Goal: Navigation & Orientation: Find specific page/section

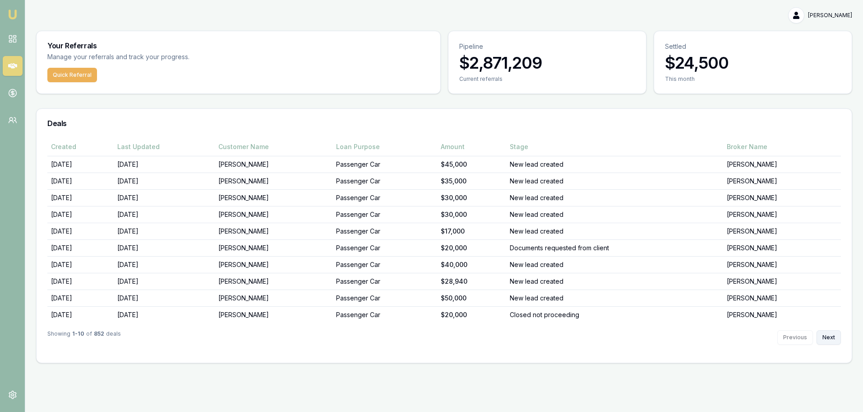
click at [834, 337] on button "Next" at bounding box center [829, 337] width 24 height 14
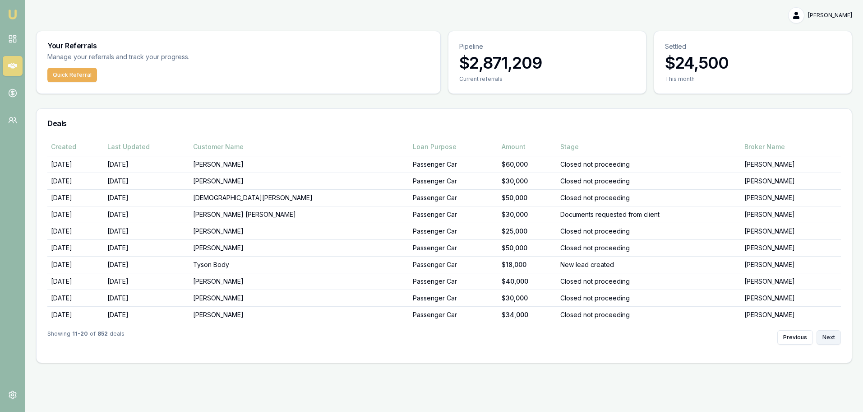
click at [833, 337] on button "Next" at bounding box center [829, 337] width 24 height 14
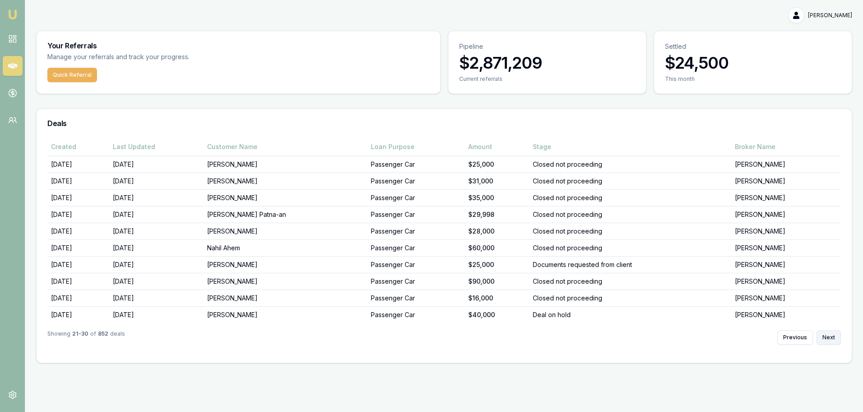
click at [832, 337] on button "Next" at bounding box center [829, 337] width 24 height 14
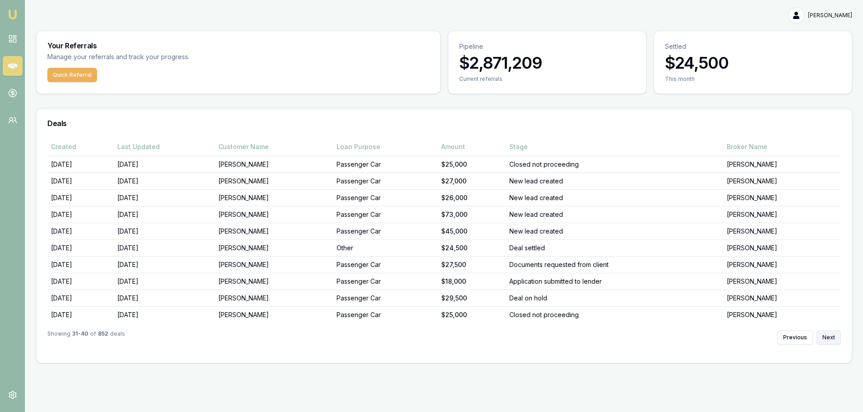
click at [832, 337] on button "Next" at bounding box center [829, 337] width 24 height 14
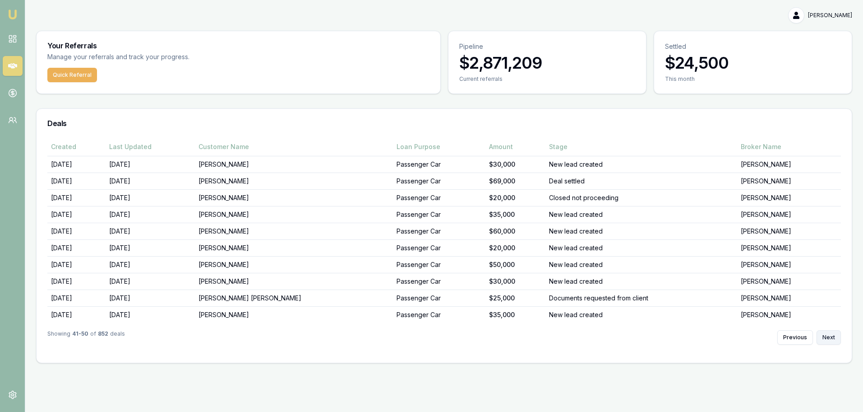
click at [832, 337] on button "Next" at bounding box center [829, 337] width 24 height 14
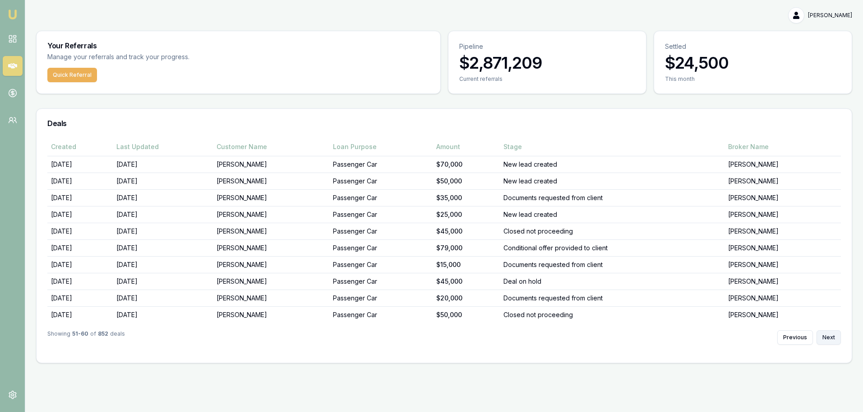
click at [832, 337] on button "Next" at bounding box center [829, 337] width 24 height 14
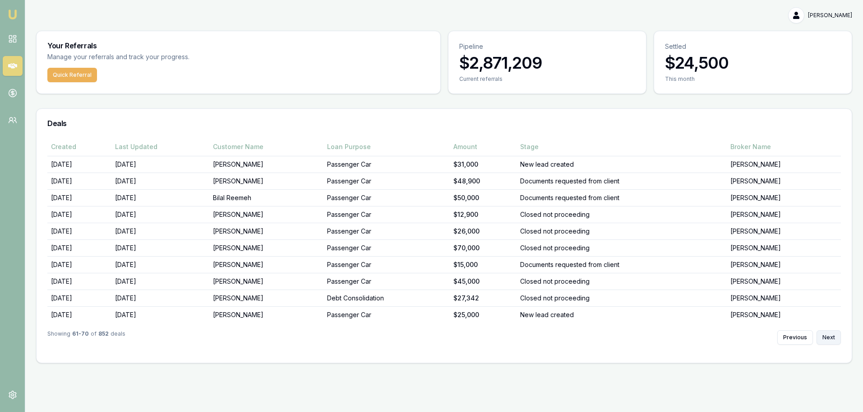
click at [833, 337] on button "Next" at bounding box center [829, 337] width 24 height 14
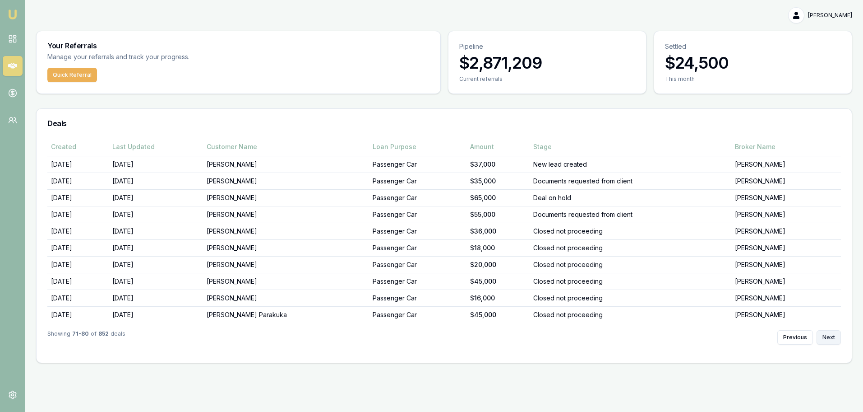
click at [833, 337] on button "Next" at bounding box center [829, 337] width 24 height 14
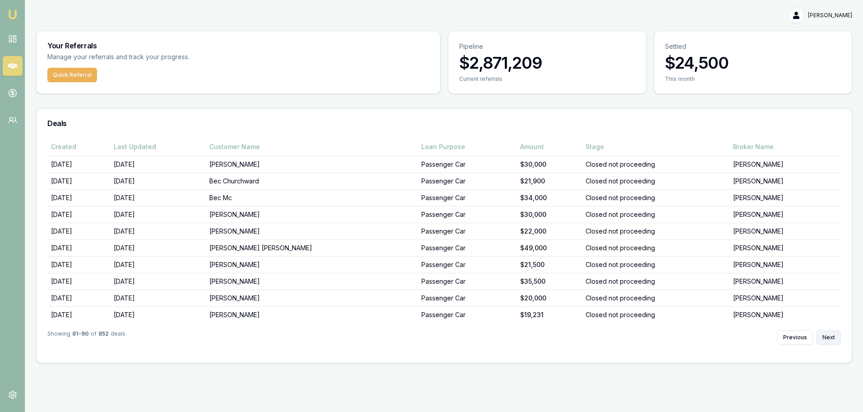
click at [833, 337] on button "Next" at bounding box center [829, 337] width 24 height 14
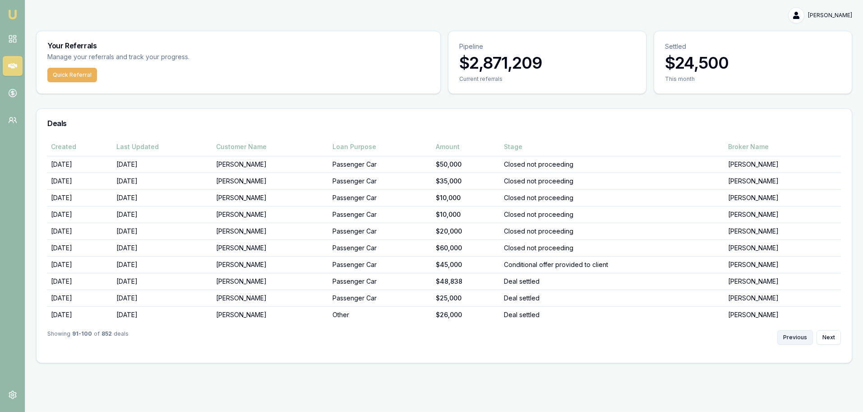
click at [801, 340] on button "Previous" at bounding box center [795, 337] width 36 height 14
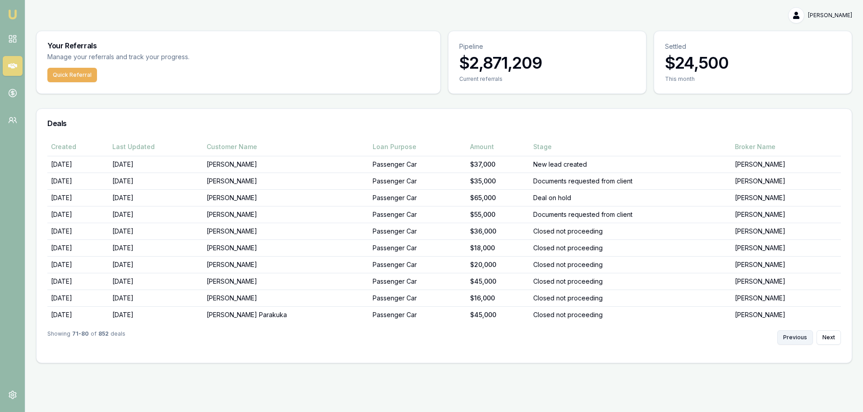
click at [801, 340] on button "Previous" at bounding box center [795, 337] width 36 height 14
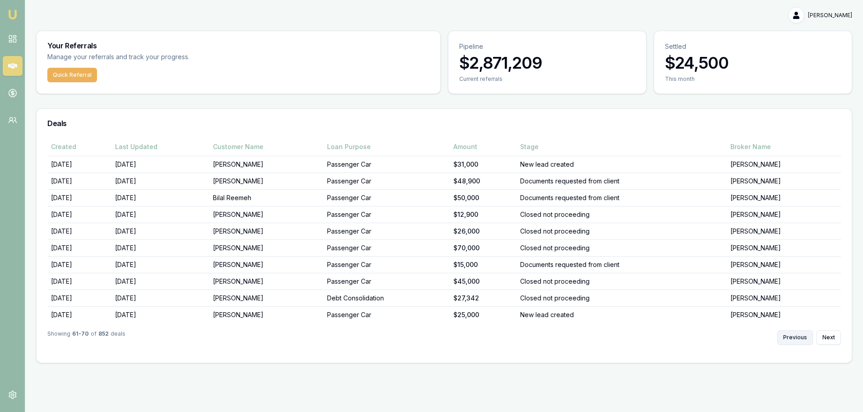
click at [801, 340] on button "Previous" at bounding box center [795, 337] width 36 height 14
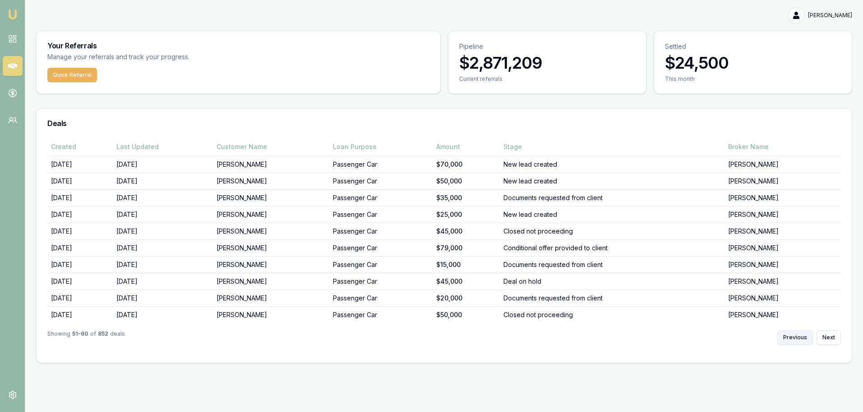
click at [801, 340] on button "Previous" at bounding box center [795, 337] width 36 height 14
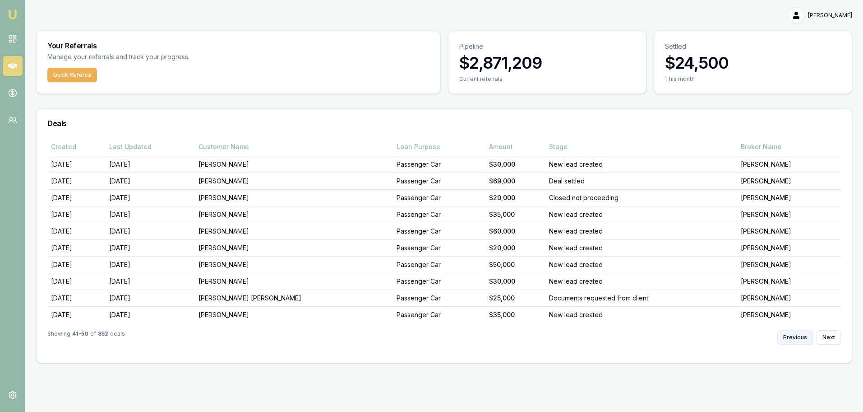
click at [801, 340] on button "Previous" at bounding box center [795, 337] width 36 height 14
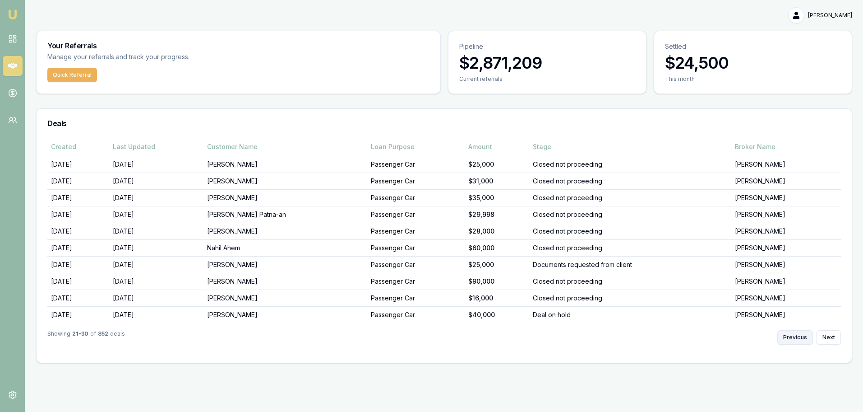
click at [801, 340] on button "Previous" at bounding box center [795, 337] width 36 height 14
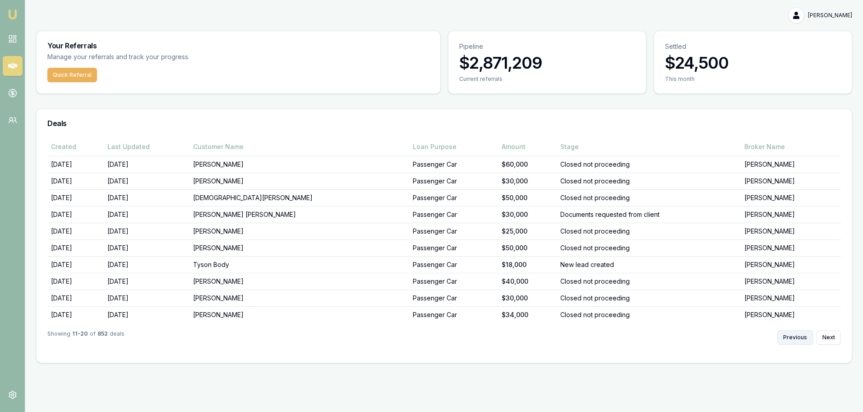
click at [801, 340] on button "Previous" at bounding box center [795, 337] width 36 height 14
click at [801, 340] on div "Previous Next" at bounding box center [809, 337] width 64 height 14
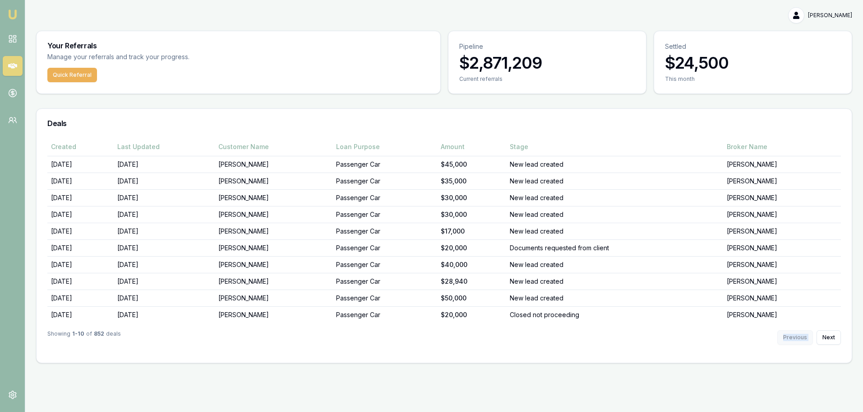
click at [801, 340] on div "Previous Next" at bounding box center [809, 337] width 64 height 14
